Goal: Task Accomplishment & Management: Complete application form

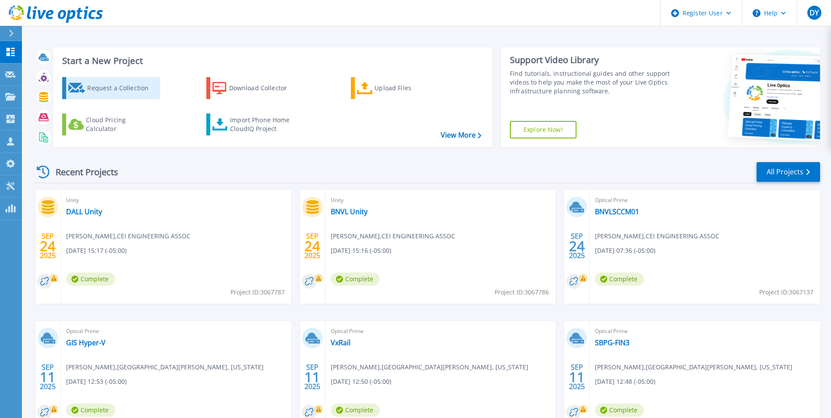
click at [113, 92] on div "Request a Collection" at bounding box center [122, 88] width 70 height 18
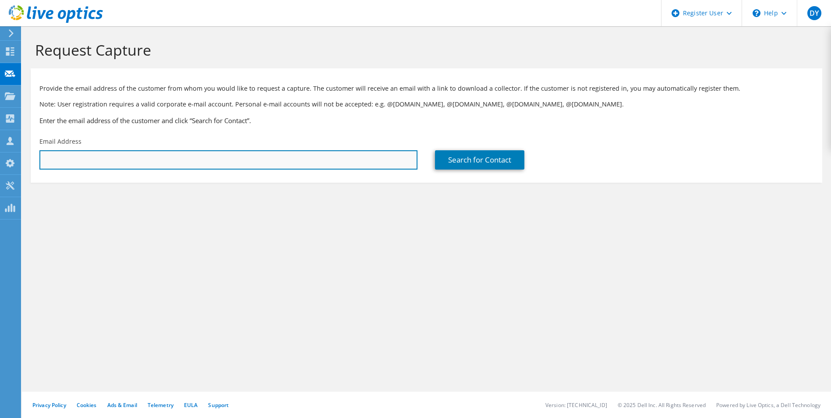
click at [170, 167] on input "text" at bounding box center [228, 159] width 378 height 19
paste input "[EMAIL_ADDRESS][DOMAIN_NAME]"
type input "[EMAIL_ADDRESS][DOMAIN_NAME]"
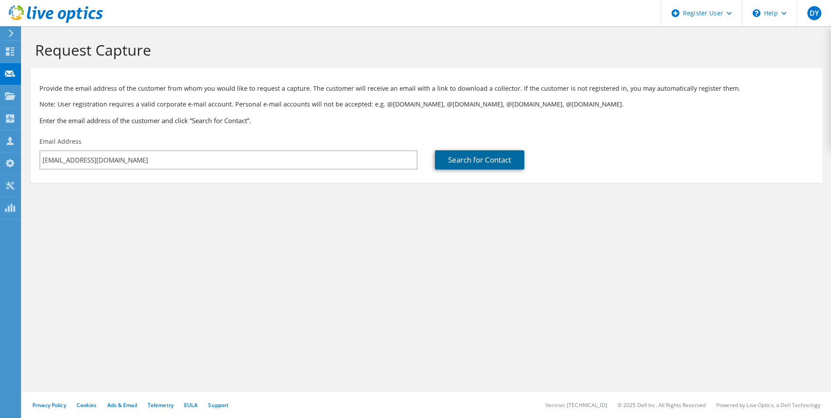
click at [475, 154] on link "Search for Contact" at bounding box center [479, 159] width 89 height 19
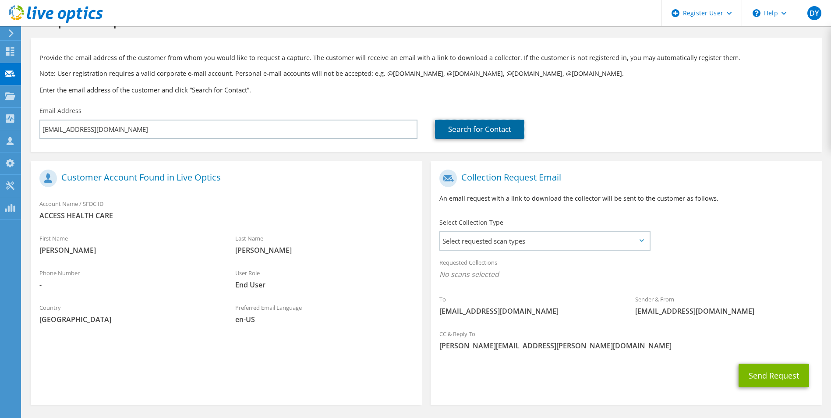
scroll to position [44, 0]
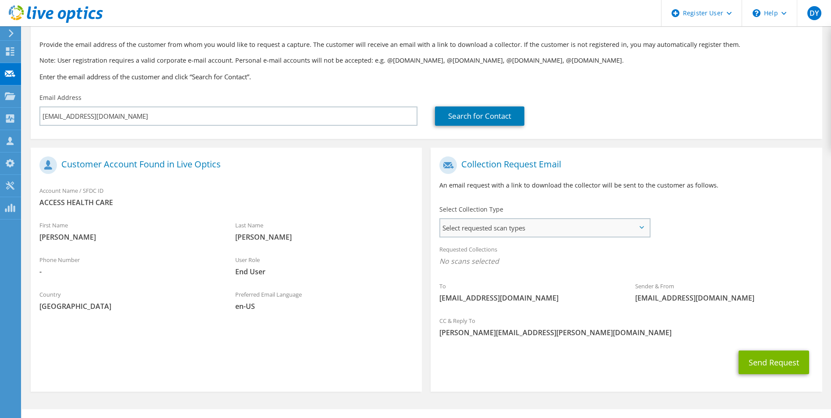
click at [533, 230] on span "Select requested scan types" at bounding box center [544, 228] width 209 height 18
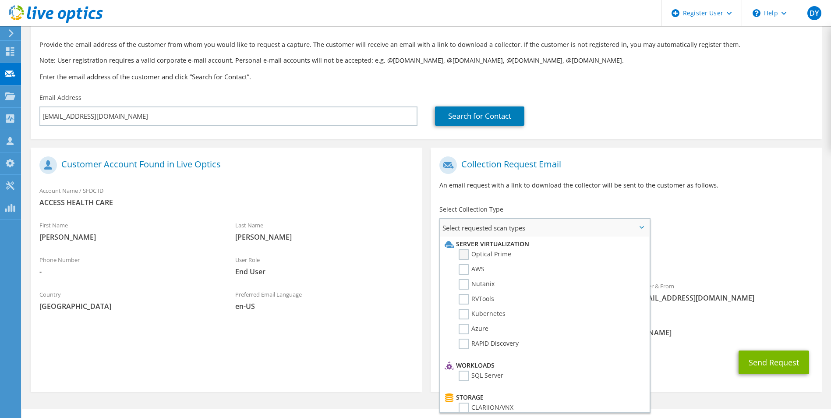
click at [463, 254] on label "Optical Prime" at bounding box center [485, 254] width 53 height 11
click at [0, 0] on input "Optical Prime" at bounding box center [0, 0] width 0 height 0
click at [690, 140] on div "Collection Request Email An email request with a link to download the collector…" at bounding box center [626, 266] width 400 height 255
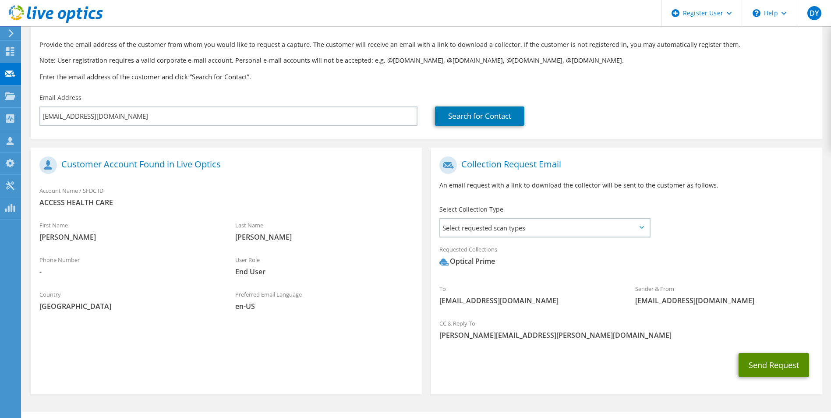
click at [765, 363] on button "Send Request" at bounding box center [774, 365] width 71 height 24
